Goal: Check status: Check status

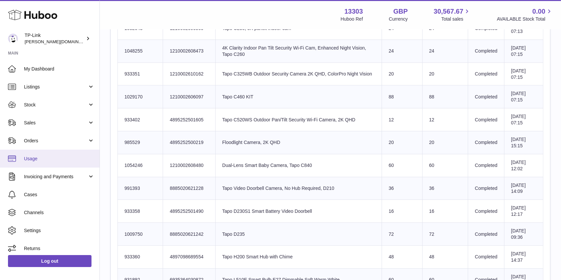
scroll to position [145, 0]
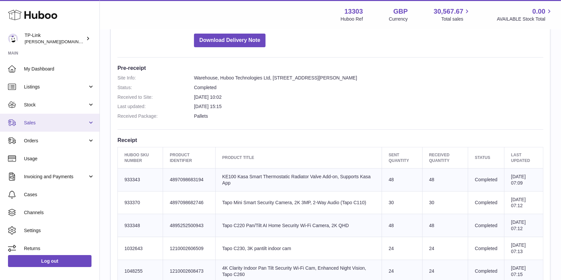
click at [60, 118] on link "Sales" at bounding box center [49, 123] width 99 height 18
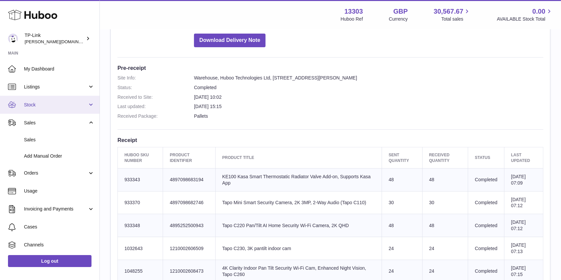
click at [56, 108] on span "Stock" at bounding box center [56, 105] width 64 height 6
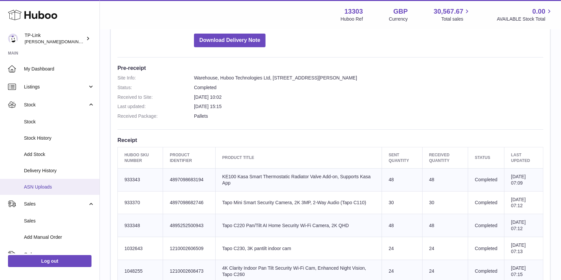
click at [50, 184] on span "ASN Uploads" at bounding box center [59, 187] width 71 height 6
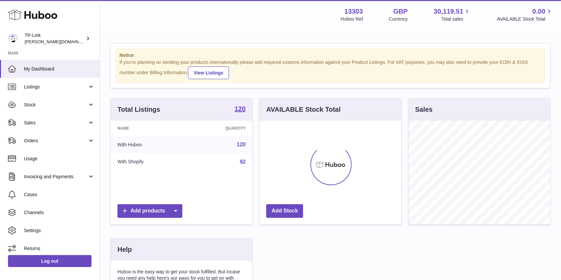
scroll to position [104, 141]
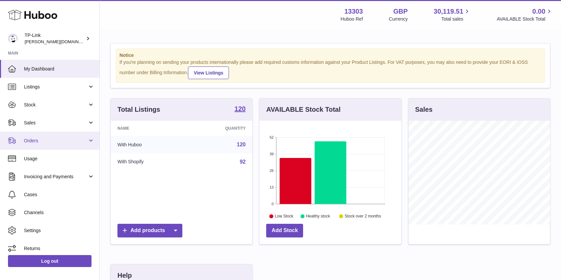
click at [75, 137] on link "Orders" at bounding box center [49, 141] width 99 height 18
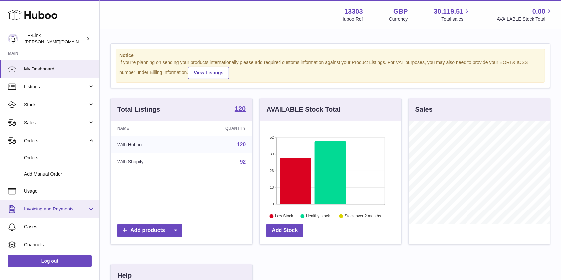
click at [65, 207] on span "Invoicing and Payments" at bounding box center [56, 209] width 64 height 6
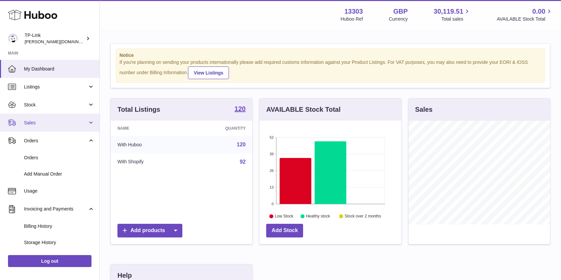
click at [67, 124] on span "Sales" at bounding box center [56, 123] width 64 height 6
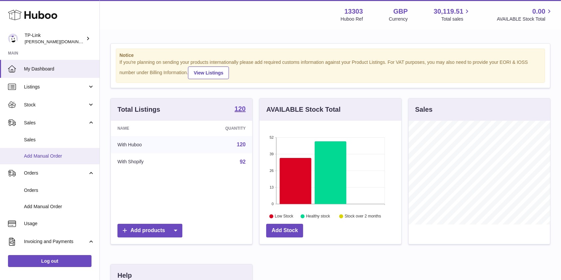
click at [60, 154] on span "Add Manual Order" at bounding box center [59, 156] width 71 height 6
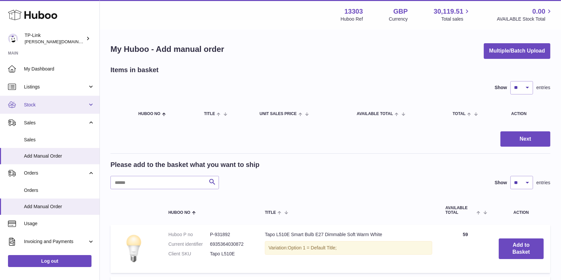
click at [86, 106] on span "Stock" at bounding box center [56, 105] width 64 height 6
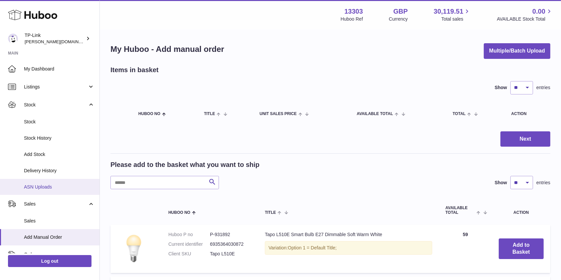
click at [32, 190] on span "ASN Uploads" at bounding box center [59, 187] width 71 height 6
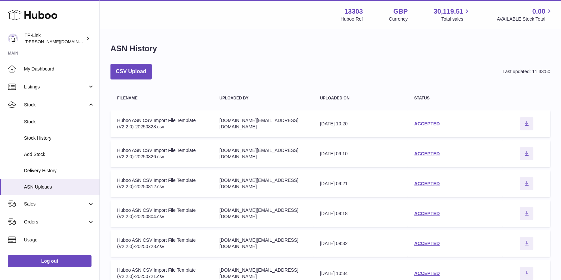
click at [426, 123] on link "ACCEPTED" at bounding box center [427, 123] width 26 height 5
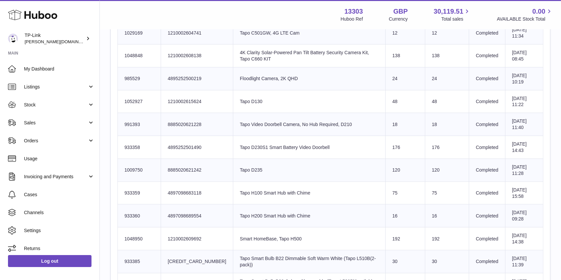
scroll to position [665, 0]
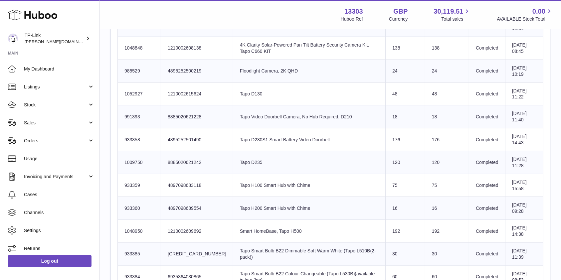
click at [398, 126] on td "Sent Quantity 18" at bounding box center [406, 116] width 40 height 23
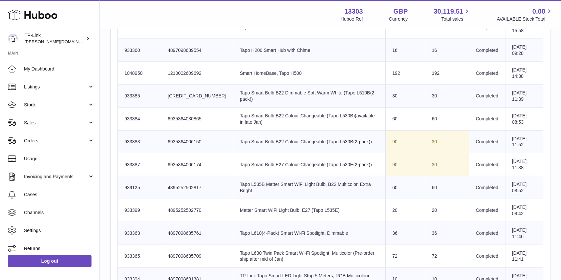
click at [458, 93] on td "30" at bounding box center [447, 96] width 44 height 23
